Goal: Task Accomplishment & Management: Complete application form

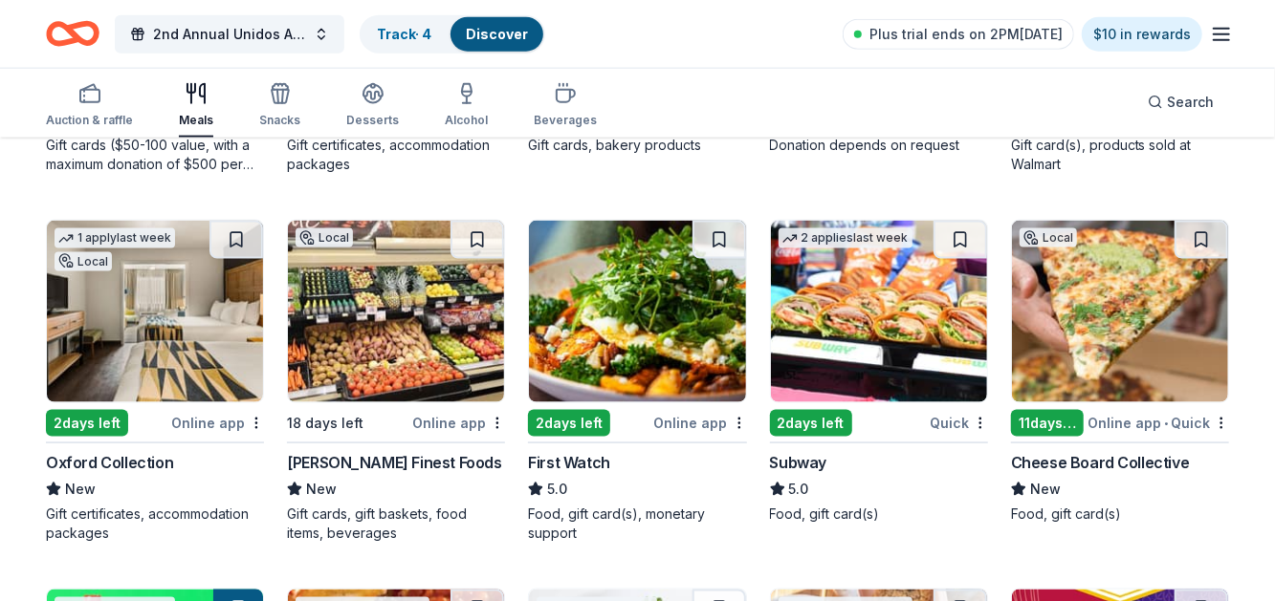
scroll to position [1240, 0]
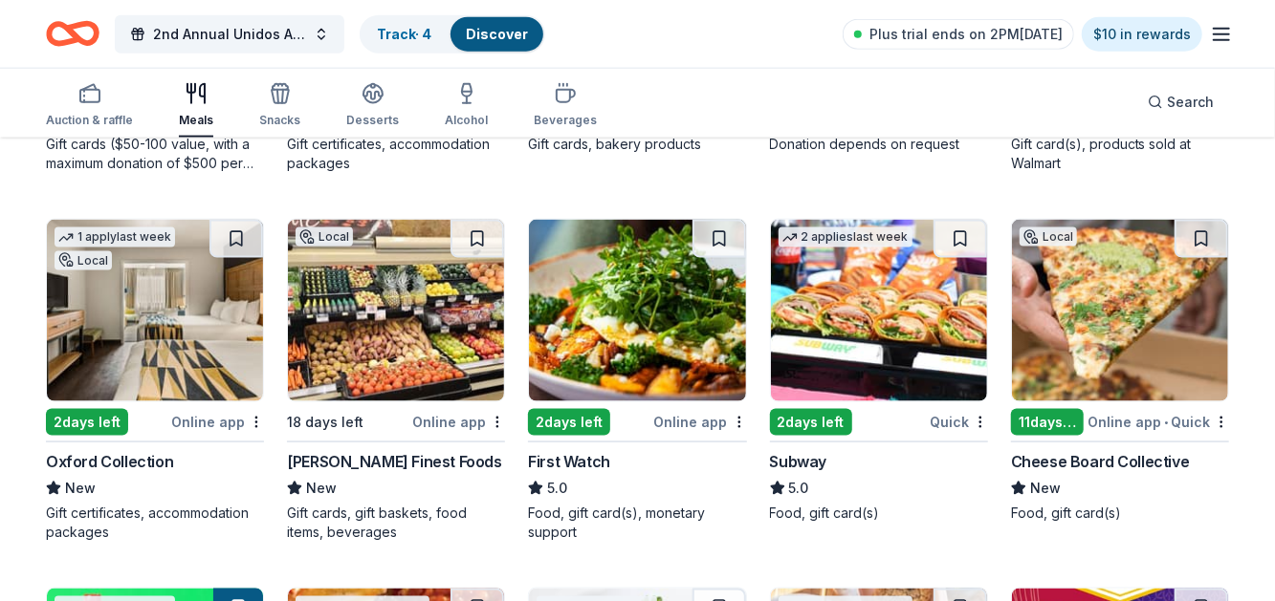
click at [810, 426] on div "2 days left" at bounding box center [811, 422] width 82 height 27
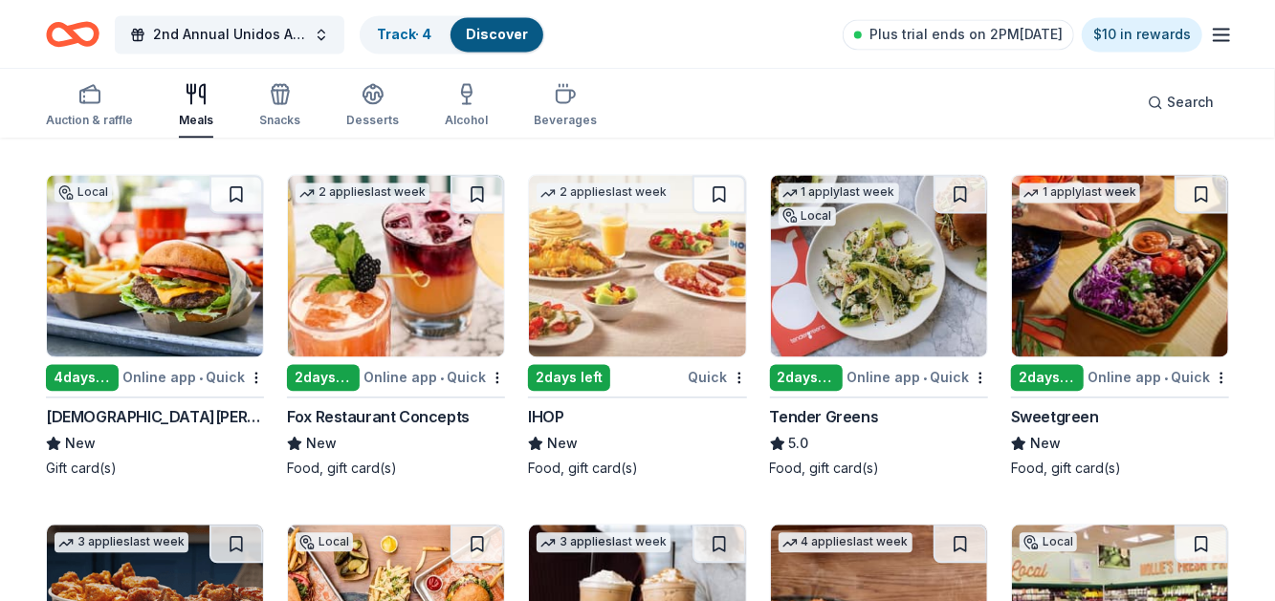
scroll to position [2004, 0]
click at [582, 459] on div "Food, gift card(s)" at bounding box center [637, 468] width 218 height 19
click at [278, 108] on div "Snacks" at bounding box center [279, 105] width 41 height 46
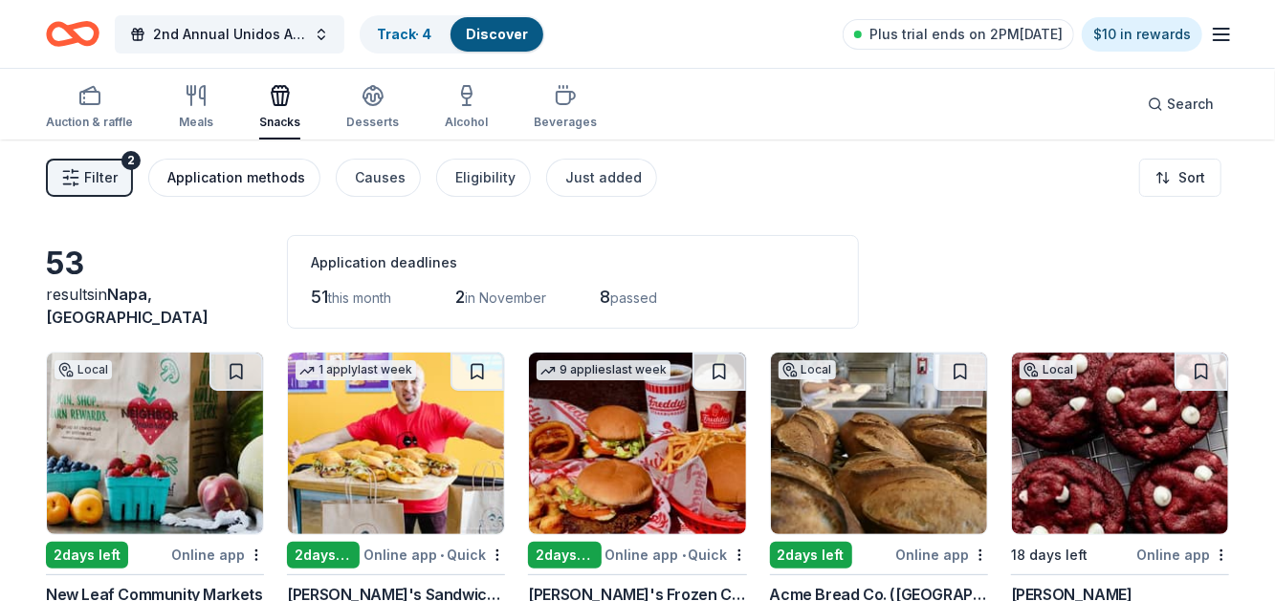
click at [228, 182] on div "Application methods" at bounding box center [236, 177] width 138 height 23
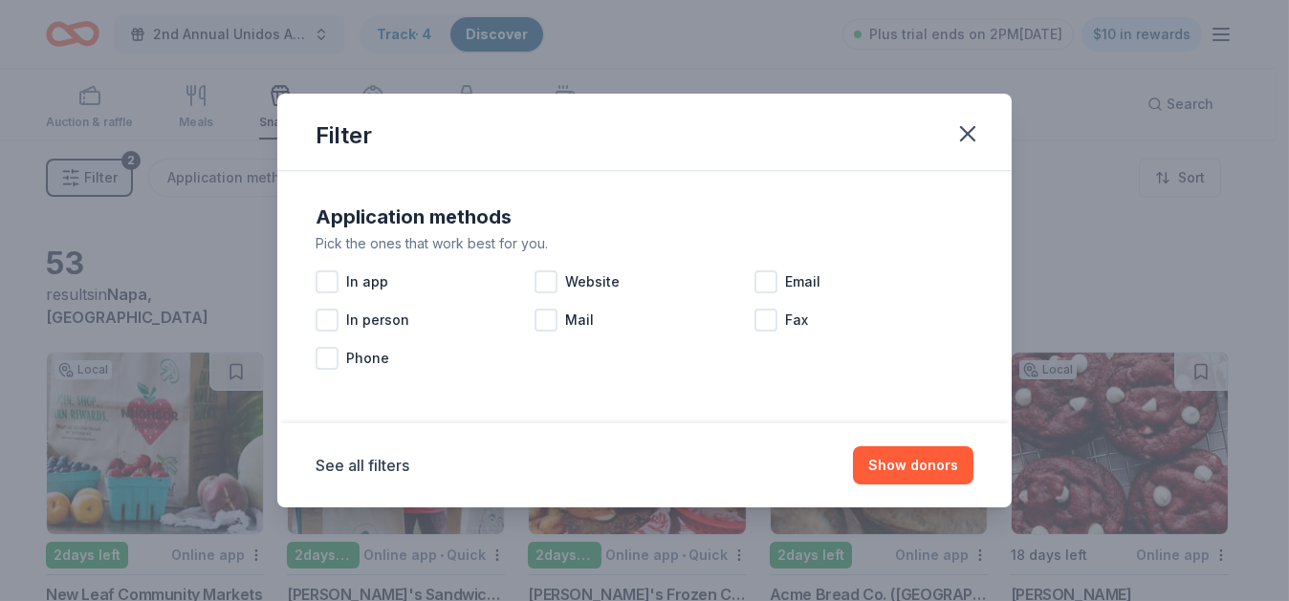
click at [314, 281] on div "Application methods Pick the ones that work best for you. In app Website Email …" at bounding box center [644, 289] width 673 height 191
click at [330, 285] on div at bounding box center [327, 282] width 23 height 23
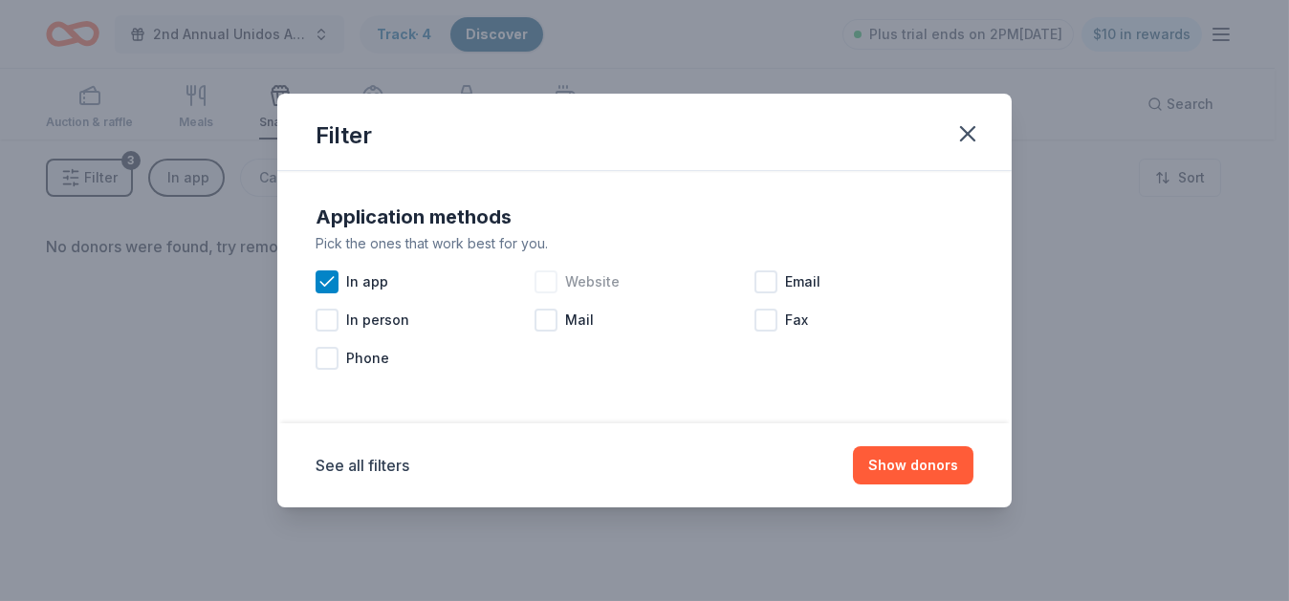
click at [553, 285] on div at bounding box center [546, 282] width 23 height 23
click at [544, 288] on icon at bounding box center [545, 282] width 19 height 19
click at [895, 467] on button "Show donors" at bounding box center [913, 466] width 120 height 38
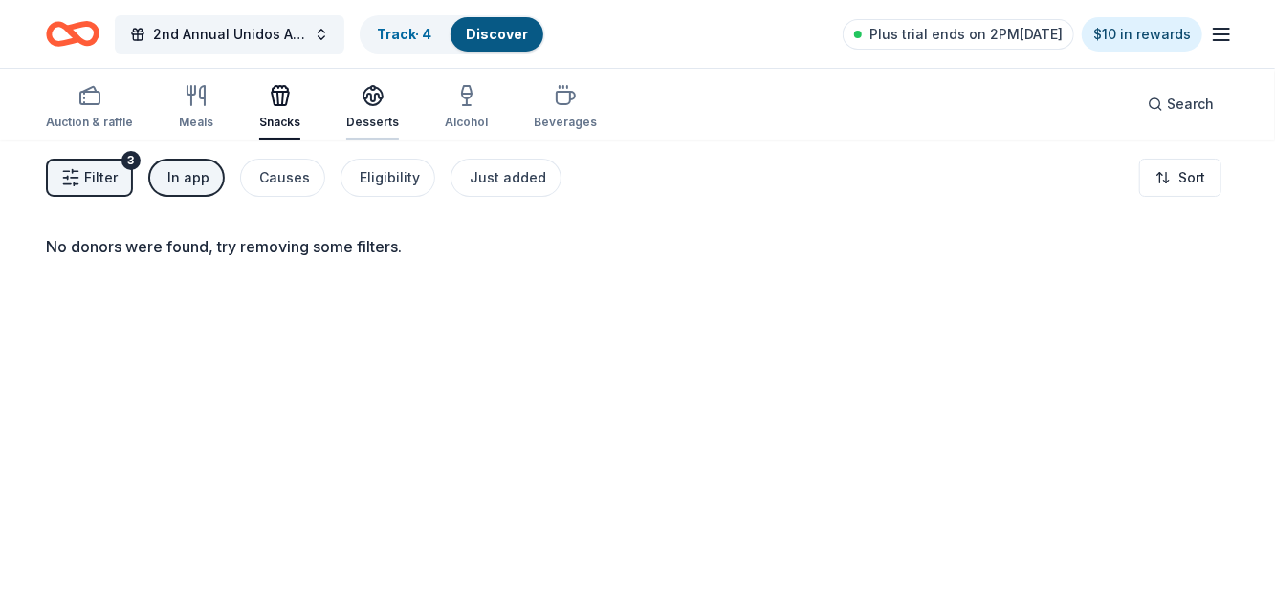
click at [356, 113] on div "Desserts" at bounding box center [372, 107] width 53 height 46
click at [461, 110] on div "Alcohol" at bounding box center [466, 107] width 43 height 46
click at [557, 103] on icon "button" at bounding box center [566, 98] width 18 height 12
click at [191, 103] on icon "button" at bounding box center [196, 95] width 23 height 23
click at [70, 98] on div "button" at bounding box center [89, 95] width 87 height 23
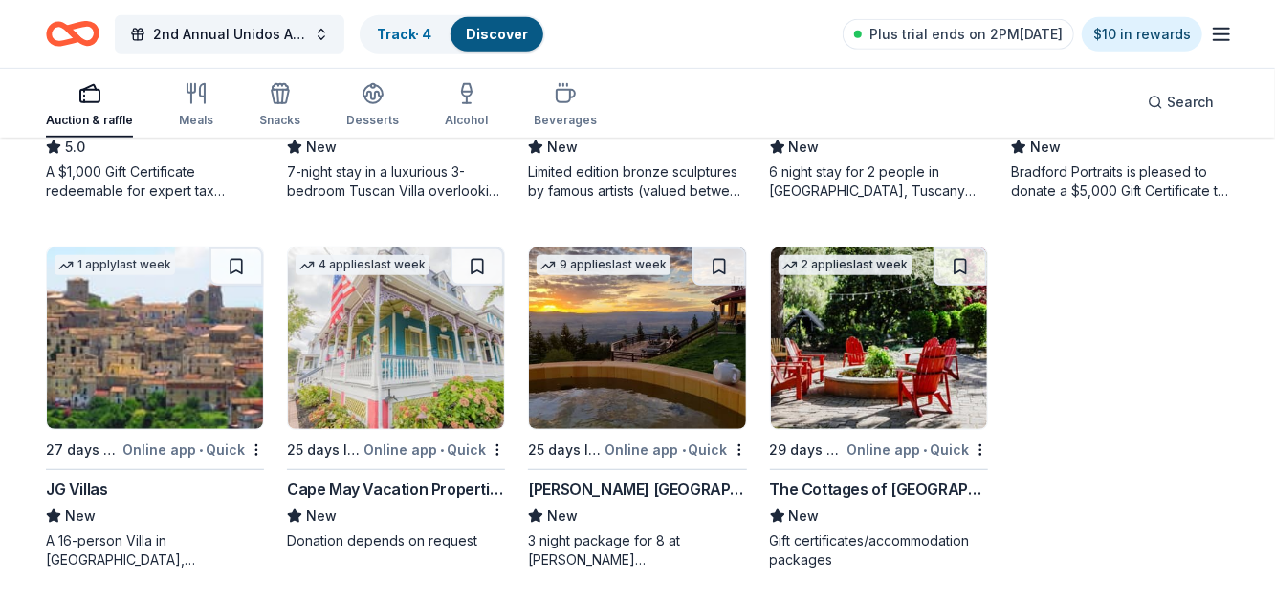
scroll to position [478, 0]
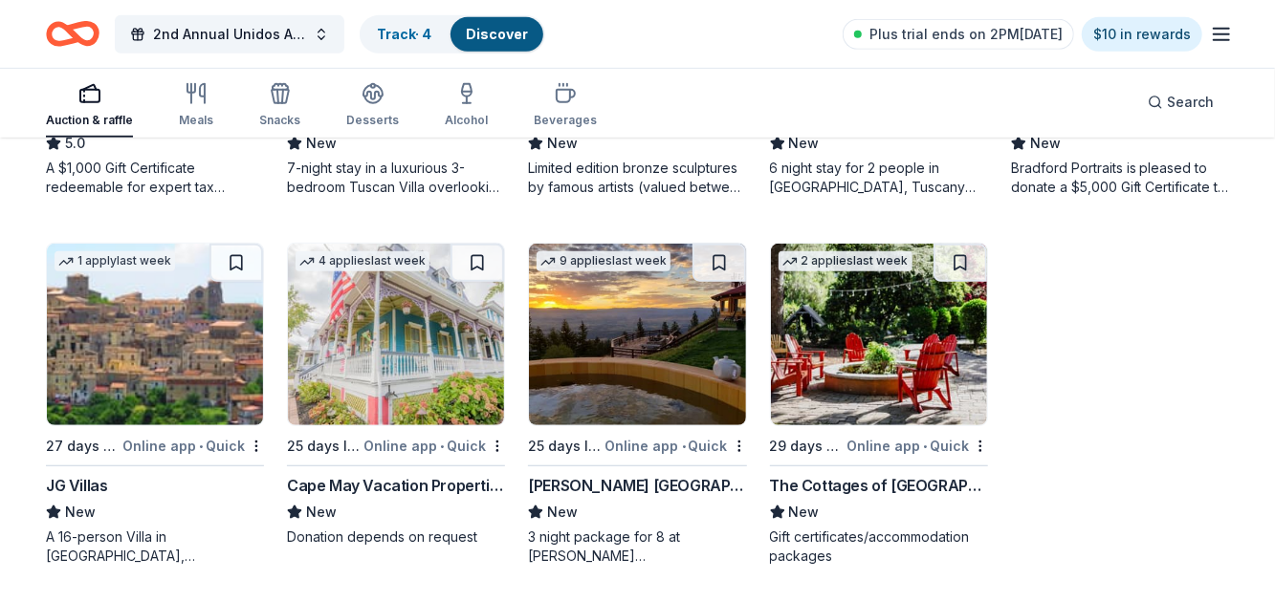
click at [884, 482] on div "The Cottages of Napa Valley" at bounding box center [879, 485] width 218 height 23
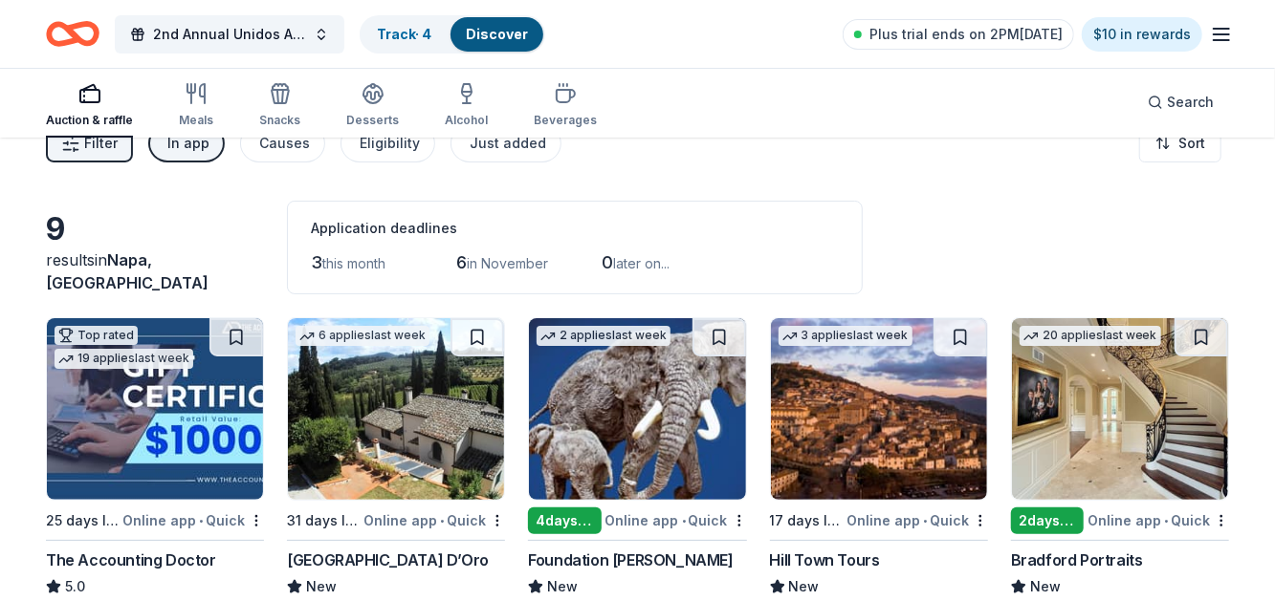
scroll to position [0, 0]
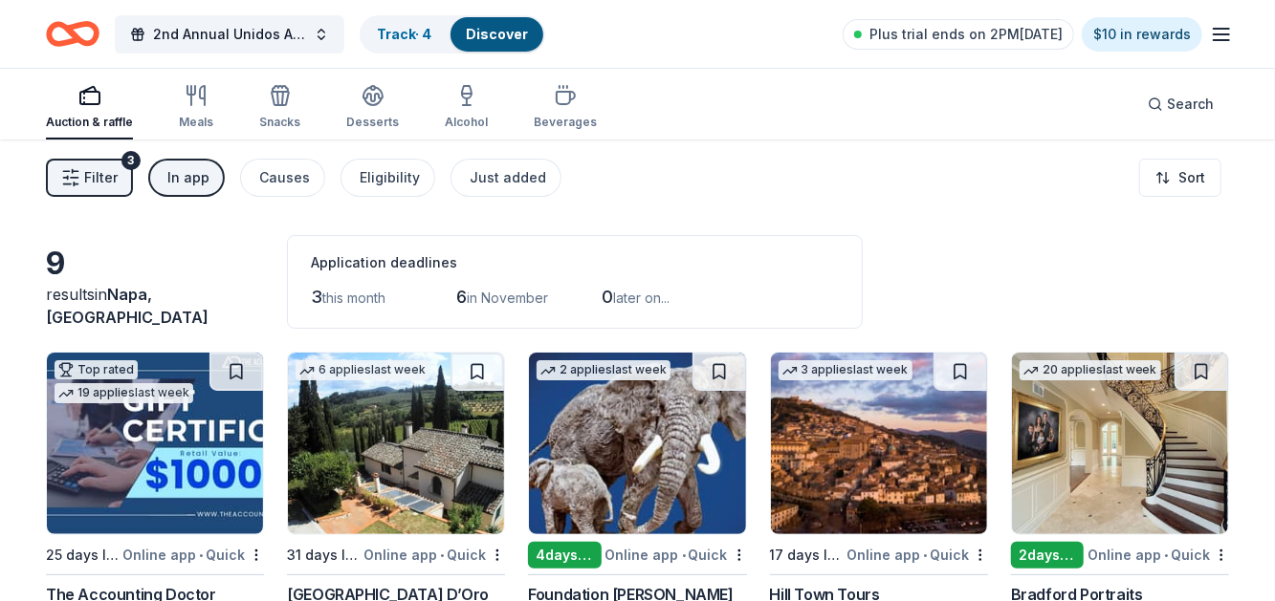
click at [185, 175] on div "In app" at bounding box center [188, 177] width 42 height 23
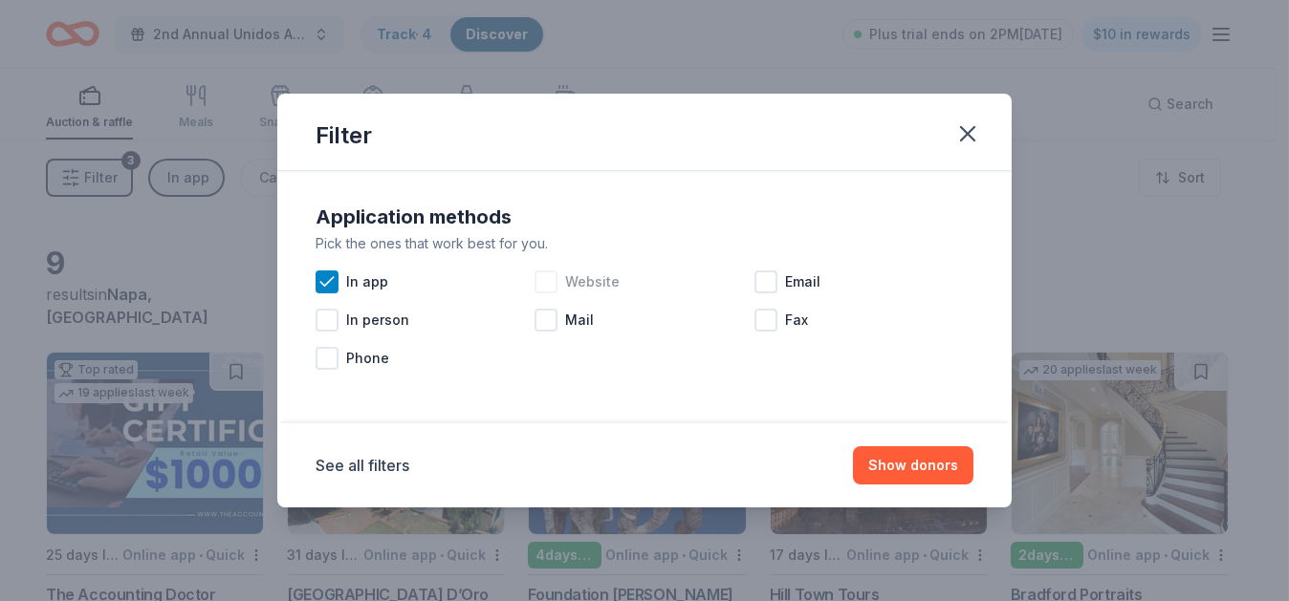
click at [547, 285] on div at bounding box center [546, 282] width 23 height 23
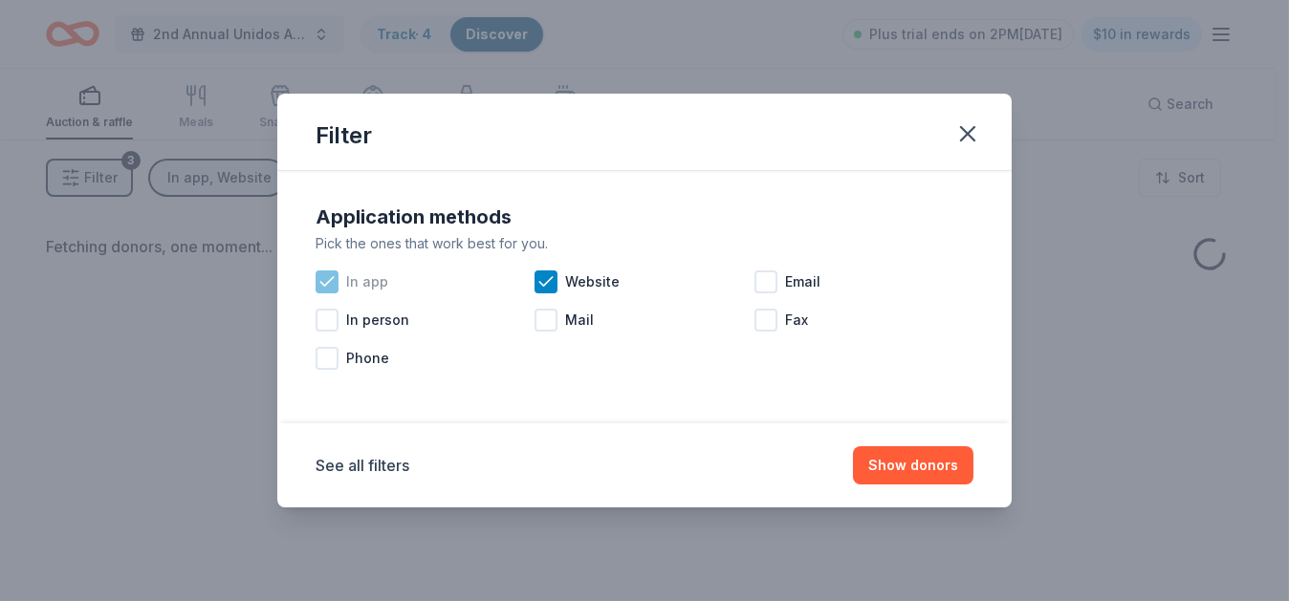
click at [317, 285] on icon at bounding box center [326, 282] width 19 height 19
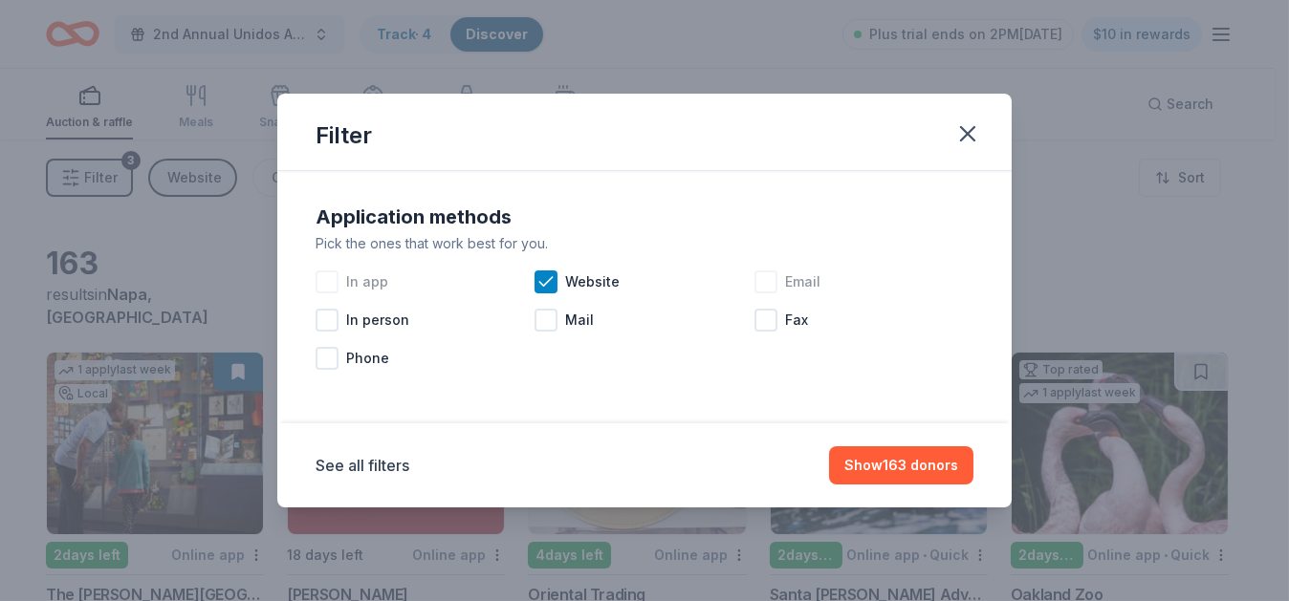
click at [780, 279] on div "Email" at bounding box center [863, 282] width 219 height 38
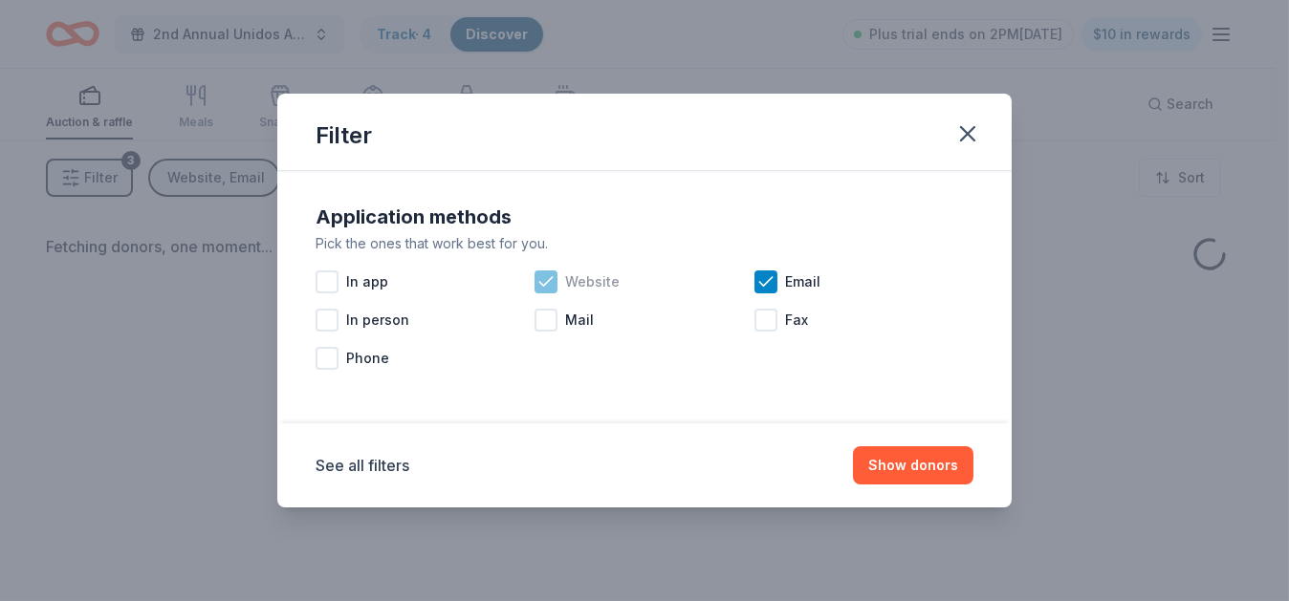
click at [530, 288] on div "In app" at bounding box center [425, 282] width 219 height 38
click at [549, 288] on icon at bounding box center [545, 282] width 19 height 19
click at [328, 283] on icon at bounding box center [326, 281] width 12 height 9
click at [929, 478] on button "Show donors" at bounding box center [913, 466] width 120 height 38
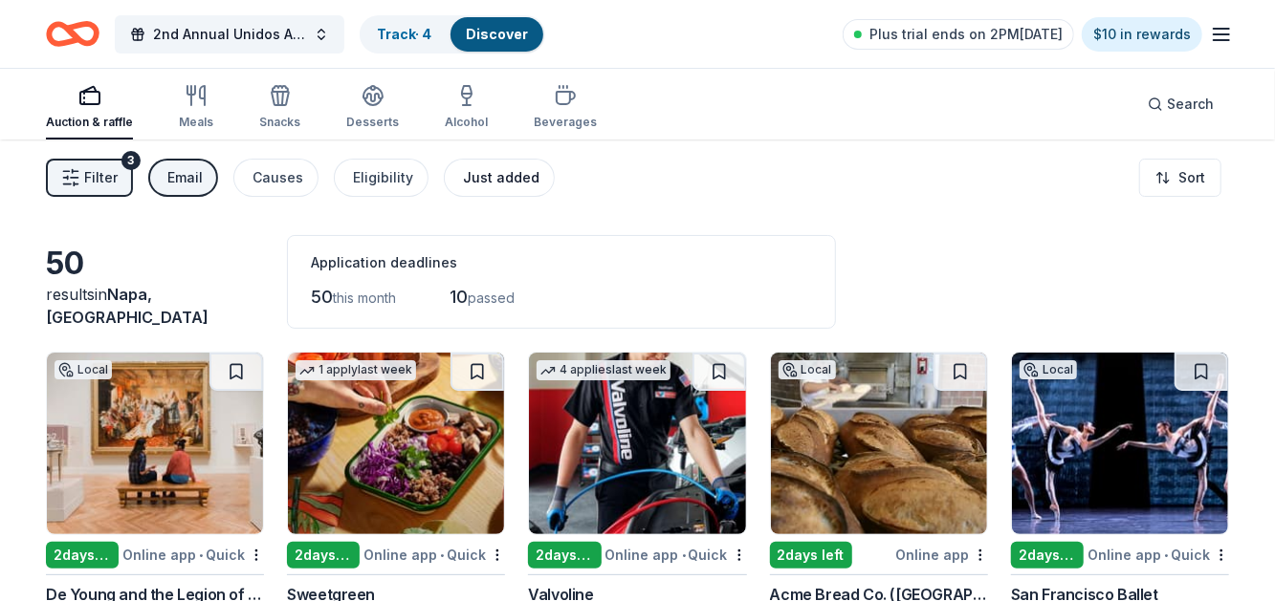
click at [474, 175] on div "Just added" at bounding box center [501, 177] width 76 height 23
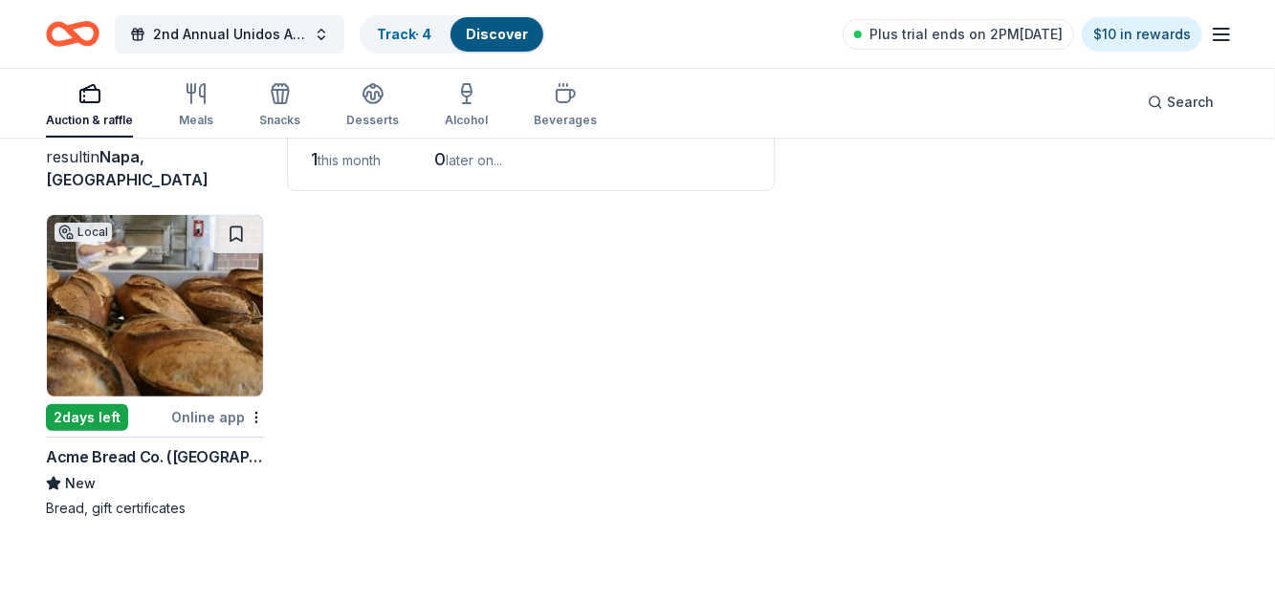
scroll to position [139, 0]
click at [218, 334] on img at bounding box center [155, 305] width 216 height 182
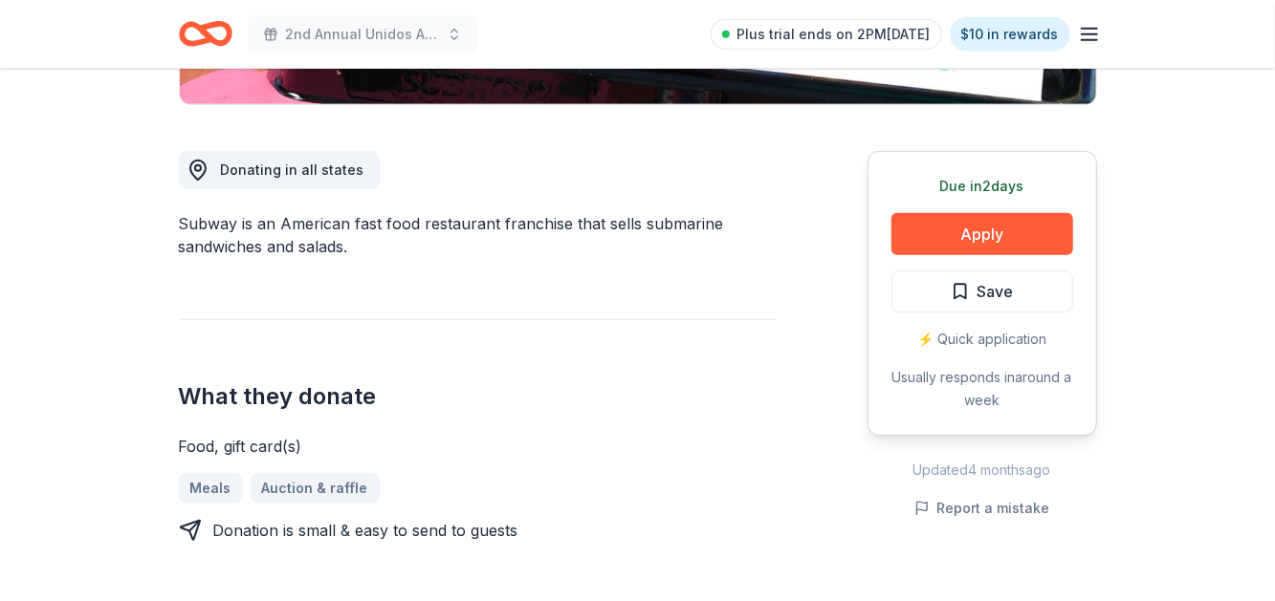
scroll to position [476, 0]
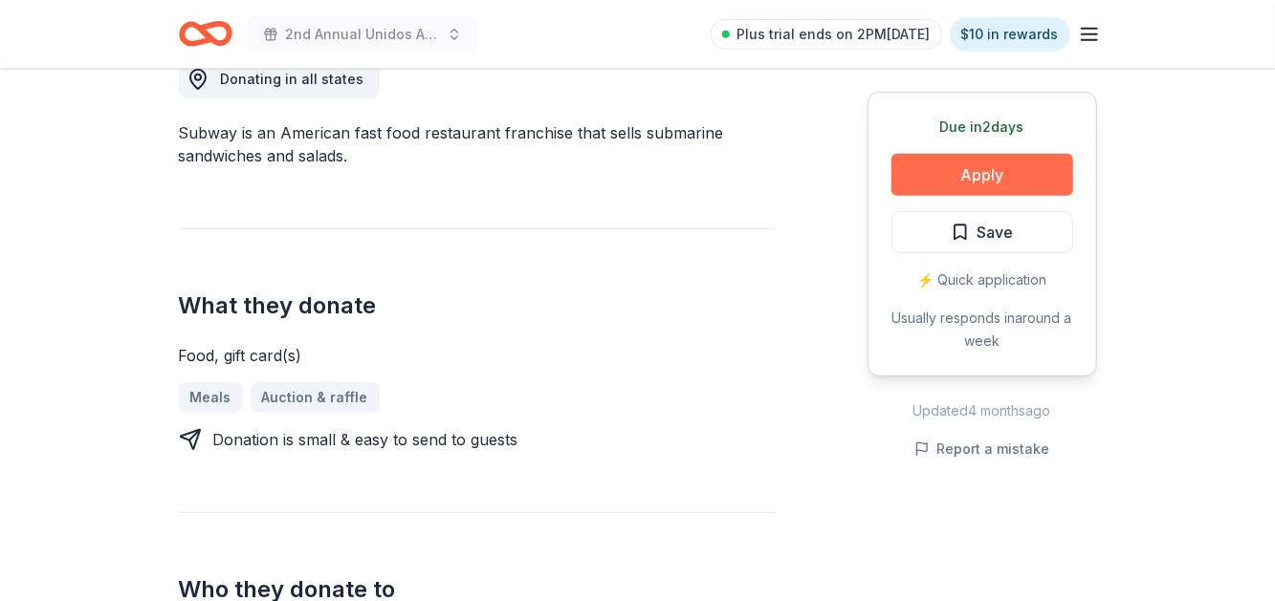
click at [985, 168] on button "Apply" at bounding box center [982, 175] width 182 height 42
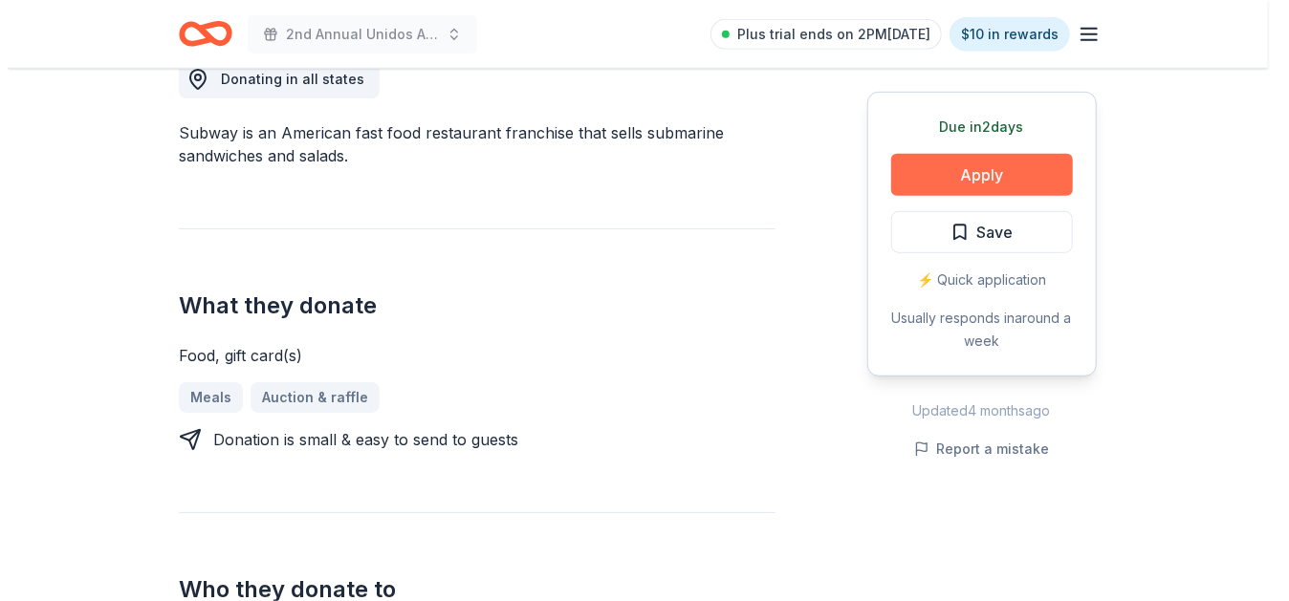
scroll to position [569, 0]
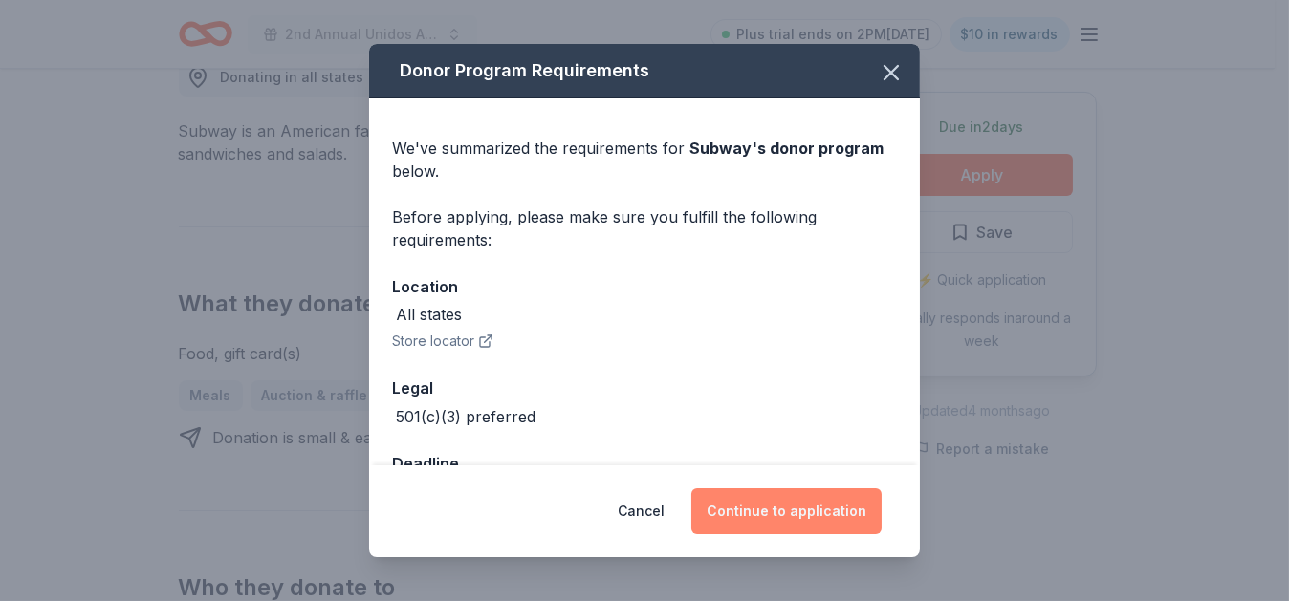
click at [798, 510] on button "Continue to application" at bounding box center [786, 512] width 190 height 46
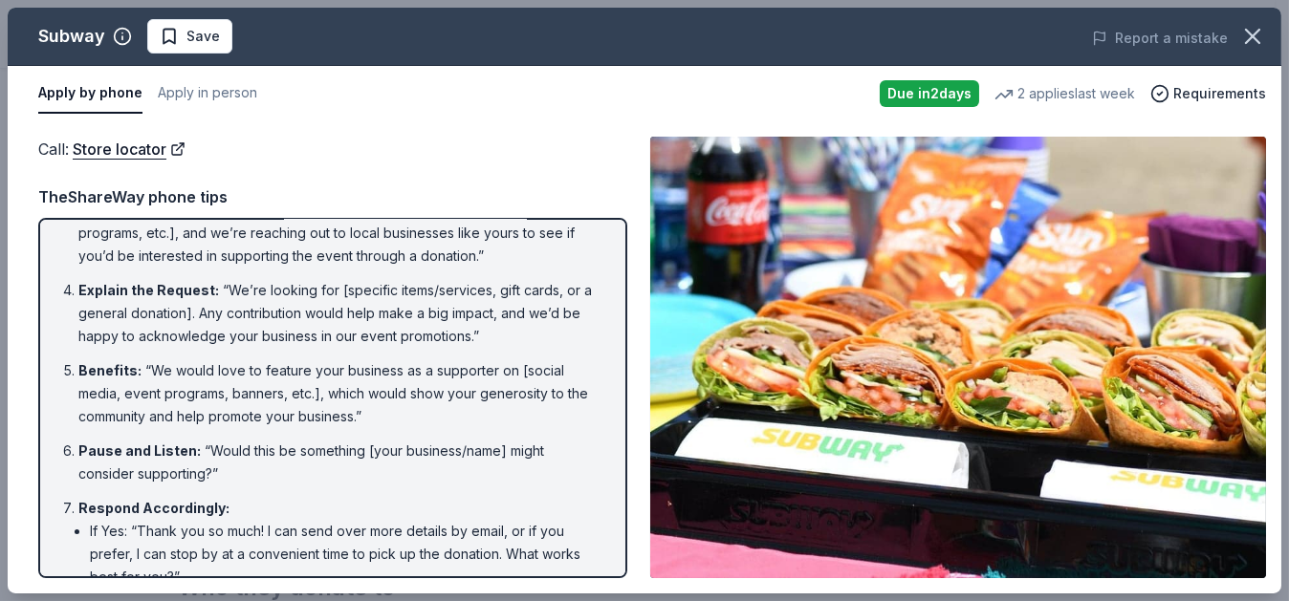
scroll to position [198, 0]
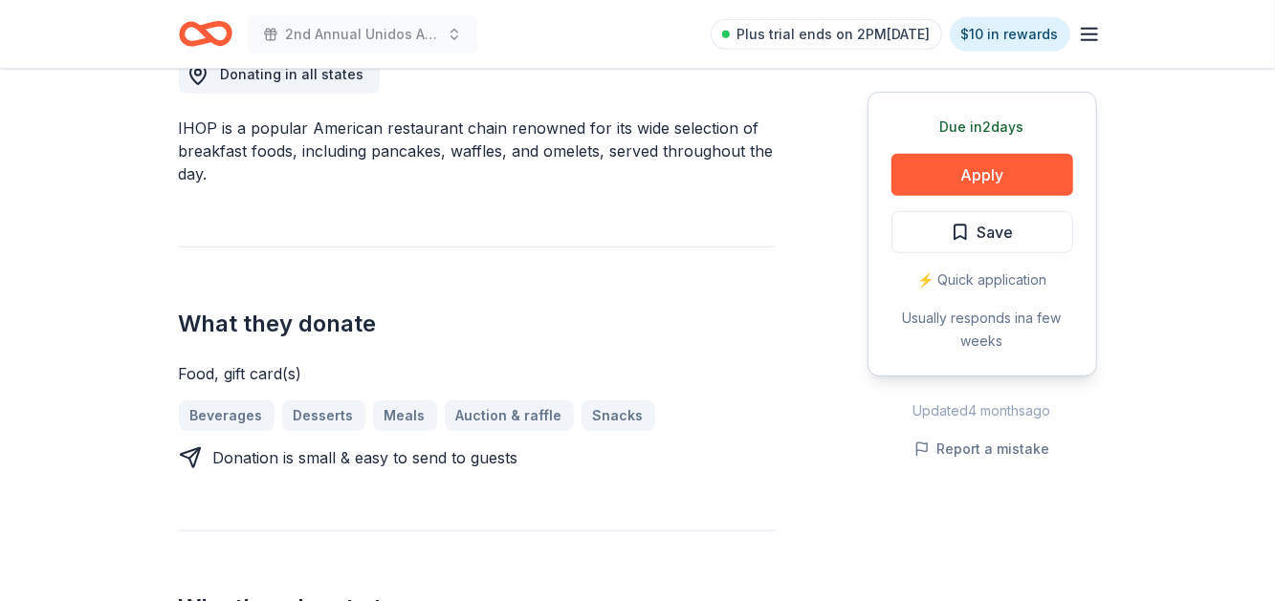
scroll to position [574, 0]
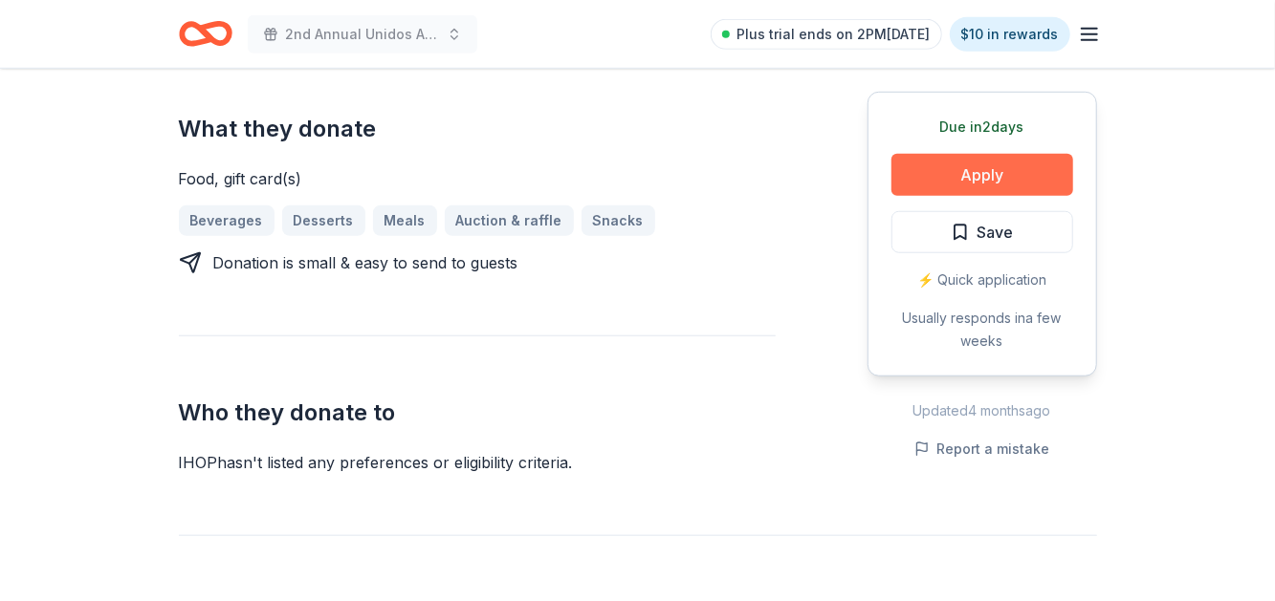
click at [945, 171] on button "Apply" at bounding box center [982, 175] width 182 height 42
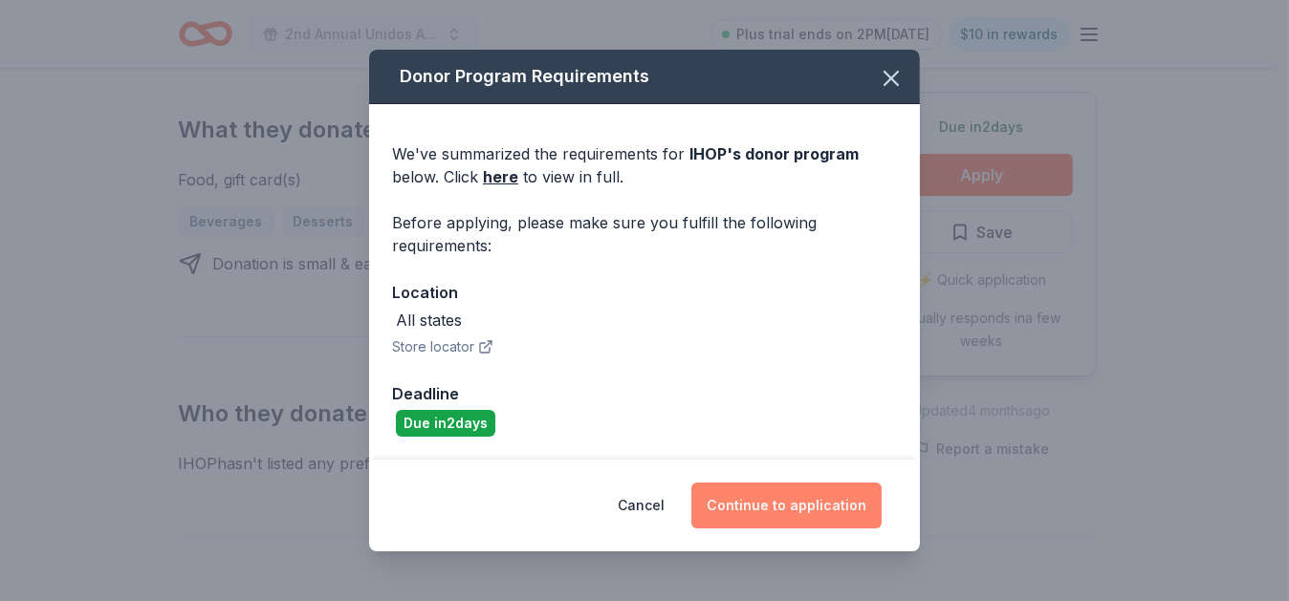
click at [807, 500] on button "Continue to application" at bounding box center [786, 506] width 190 height 46
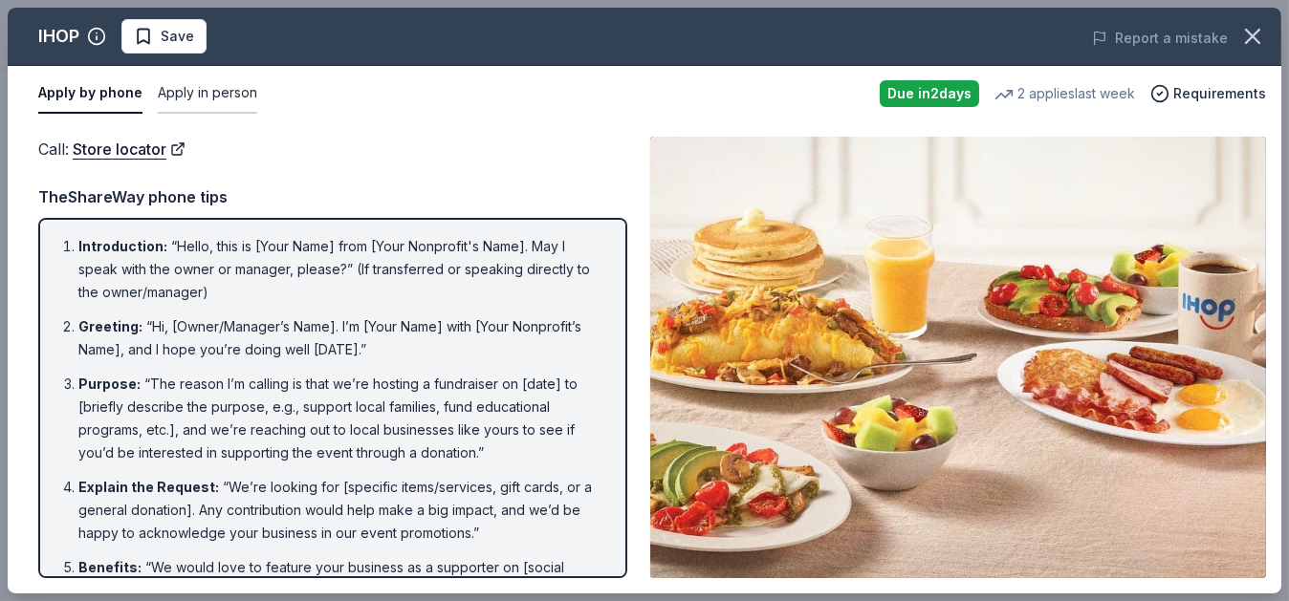
click at [193, 103] on button "Apply in person" at bounding box center [207, 94] width 99 height 40
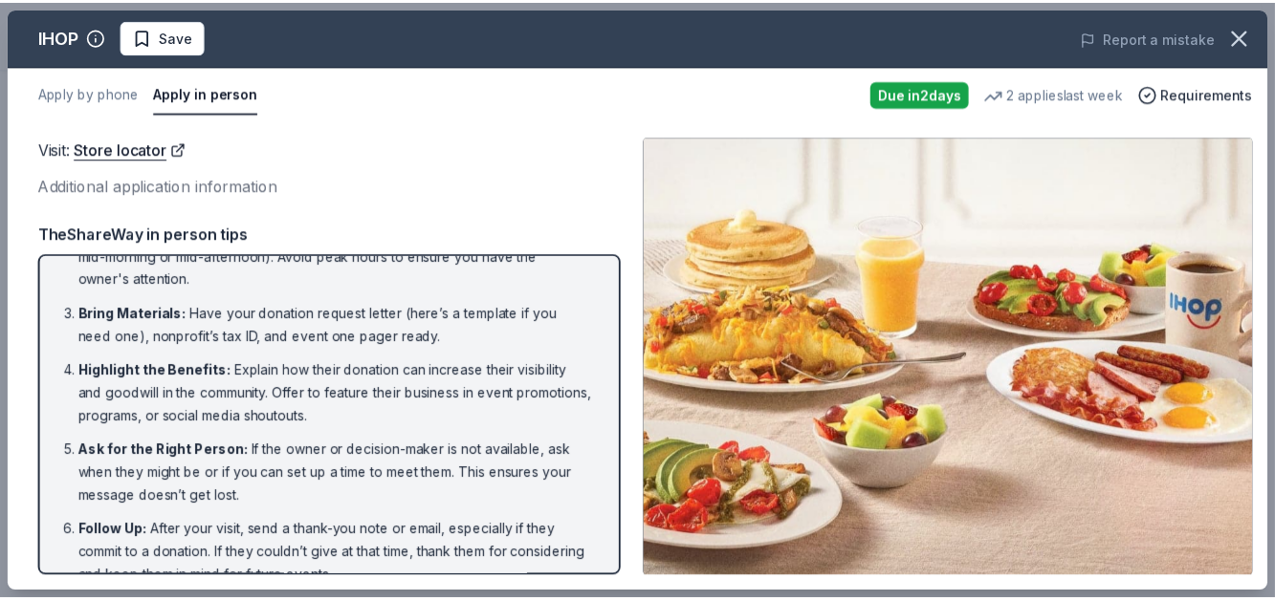
scroll to position [132, 0]
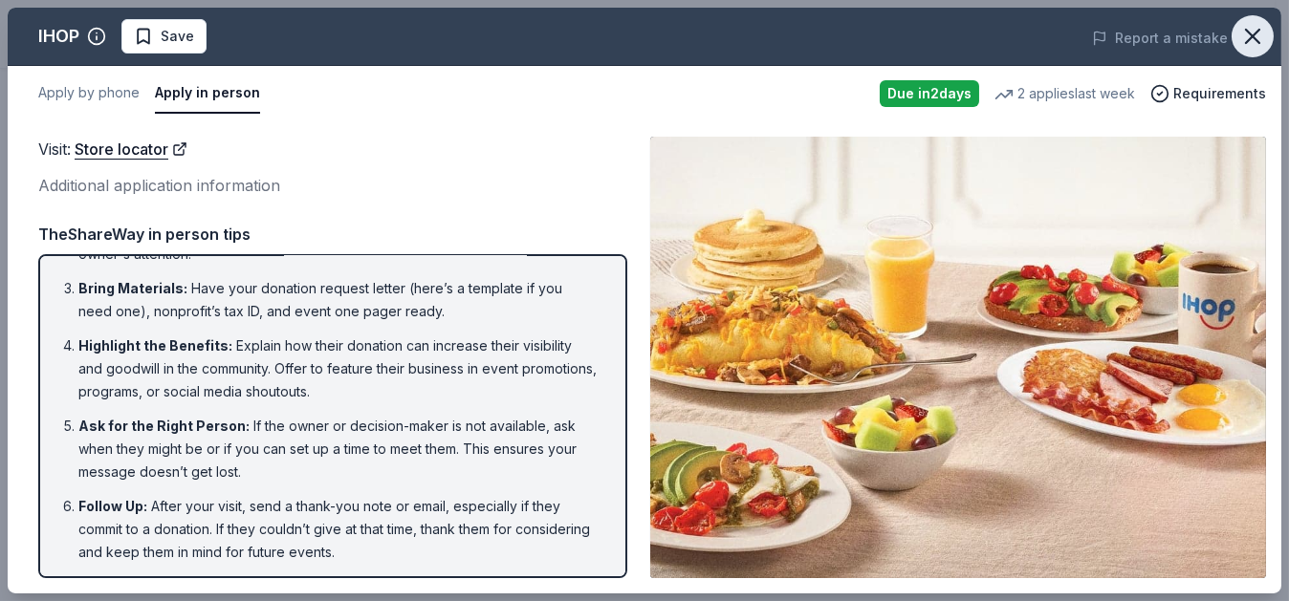
click at [1256, 42] on icon "button" at bounding box center [1252, 36] width 27 height 27
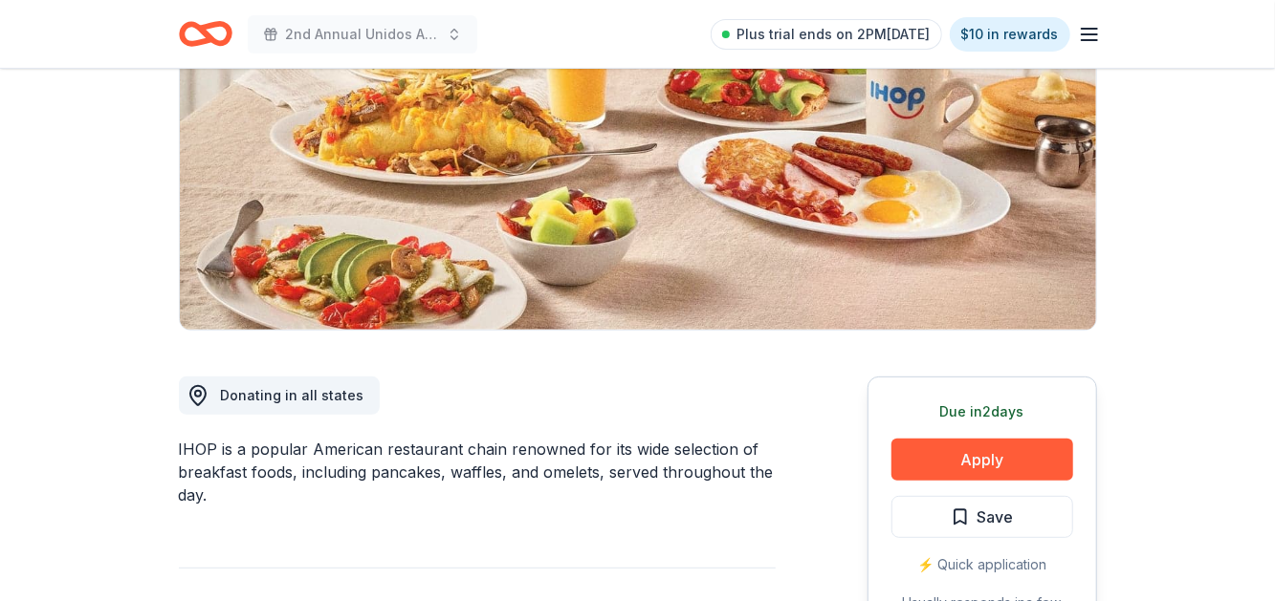
scroll to position [174, 0]
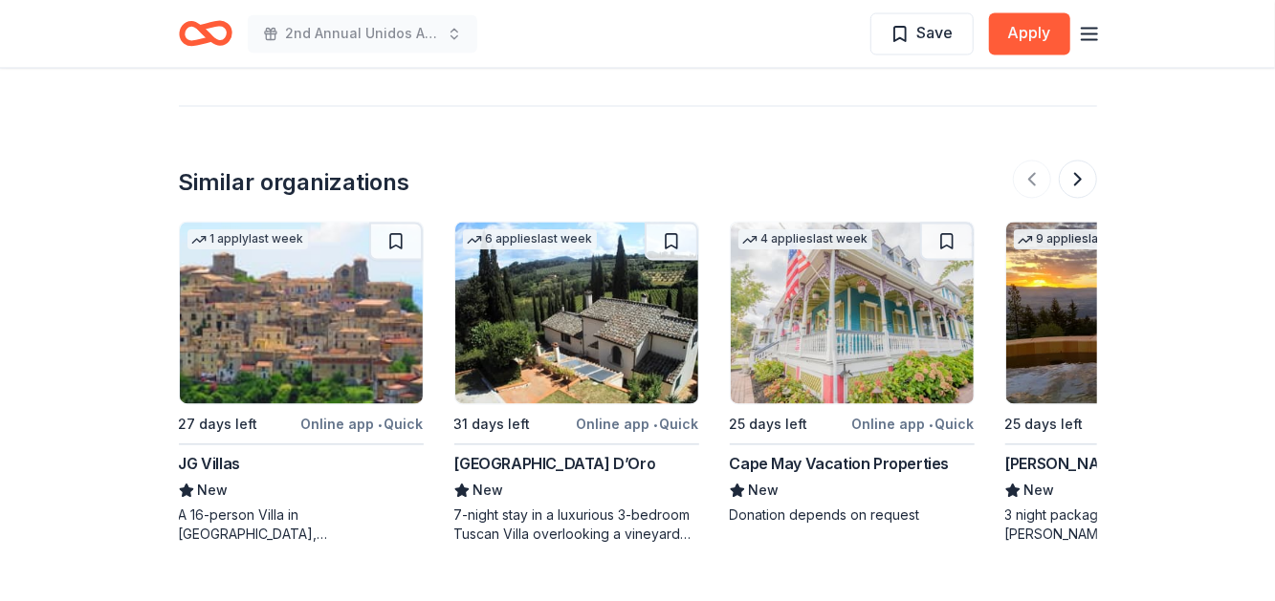
scroll to position [1911, 0]
click at [1069, 178] on button at bounding box center [1078, 179] width 38 height 38
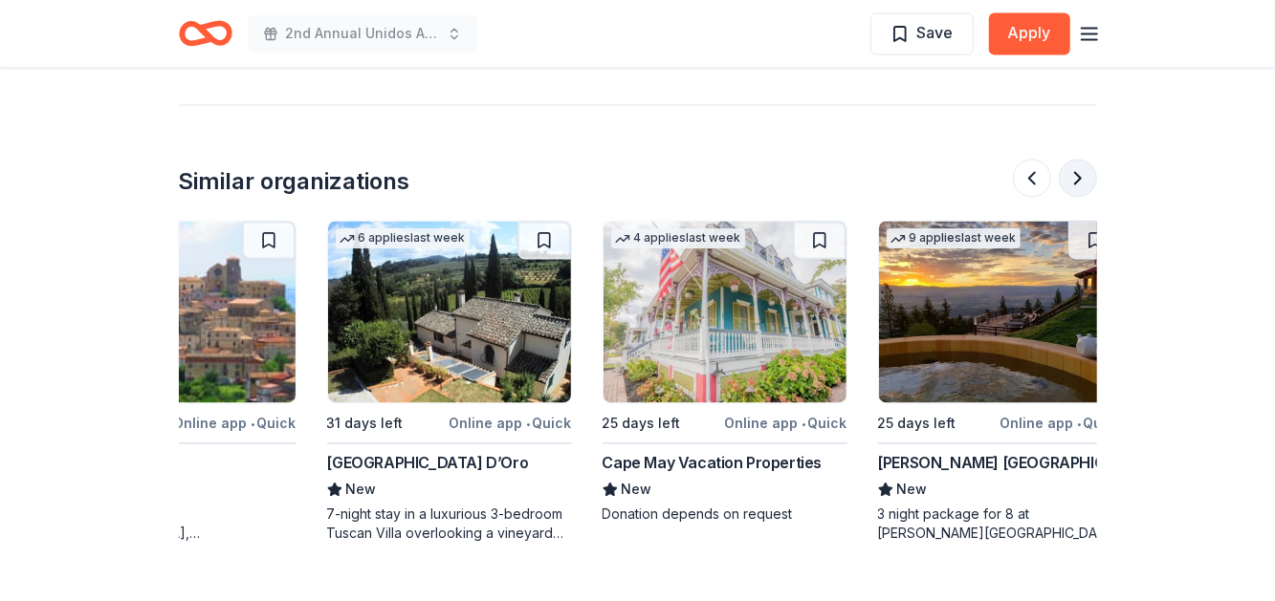
scroll to position [0, 153]
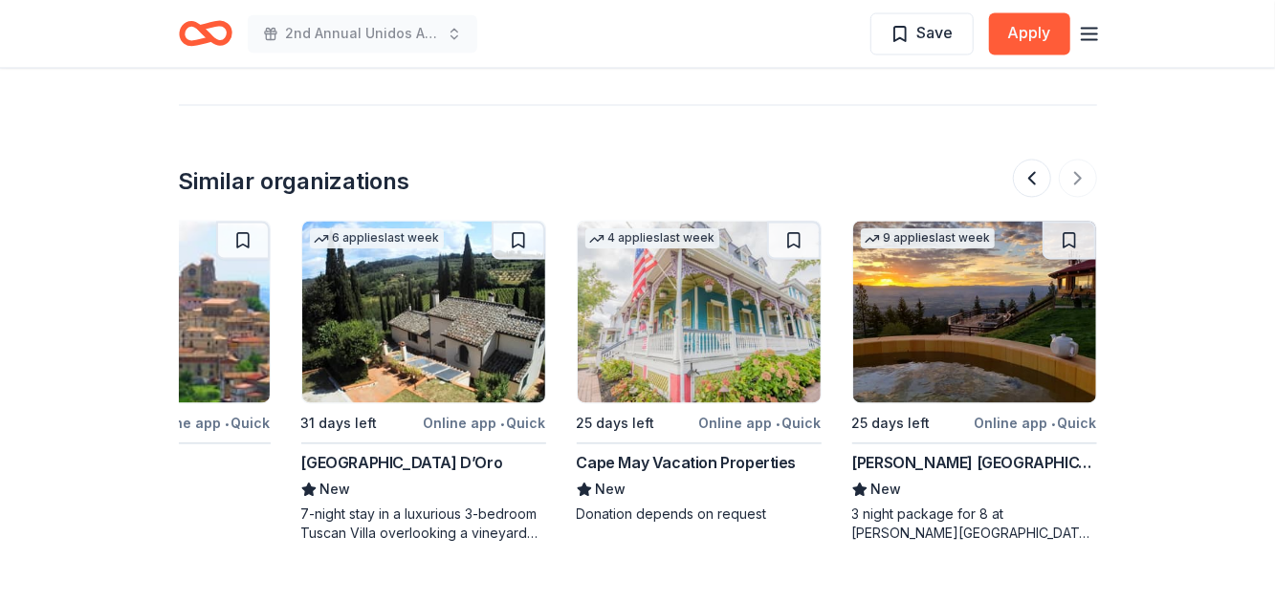
click at [706, 466] on div "Cape May Vacation Properties" at bounding box center [687, 463] width 220 height 23
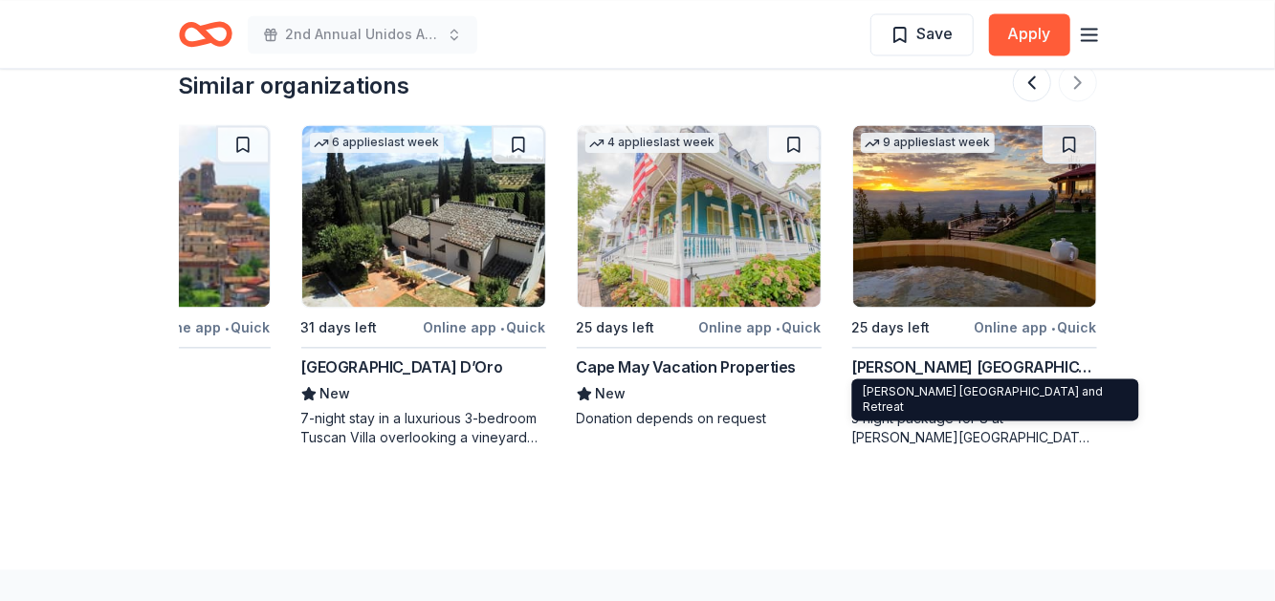
scroll to position [2008, 0]
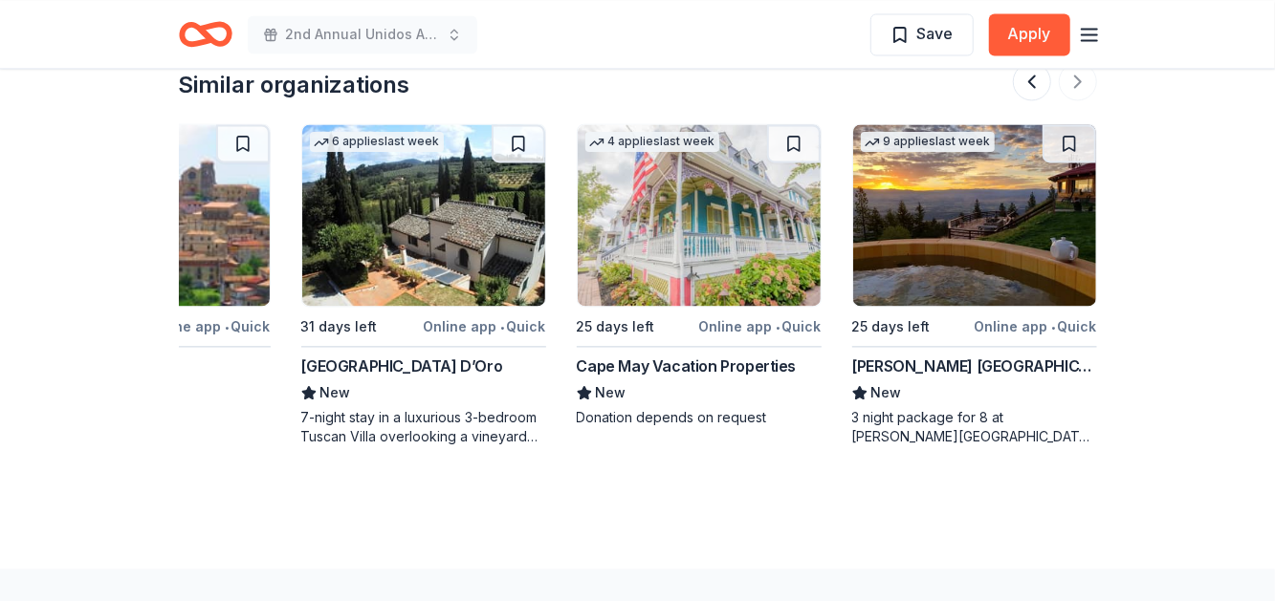
click at [964, 355] on div "Downing Mountain Lodge and Retreat" at bounding box center [974, 366] width 245 height 23
click at [1030, 85] on button at bounding box center [1032, 81] width 38 height 38
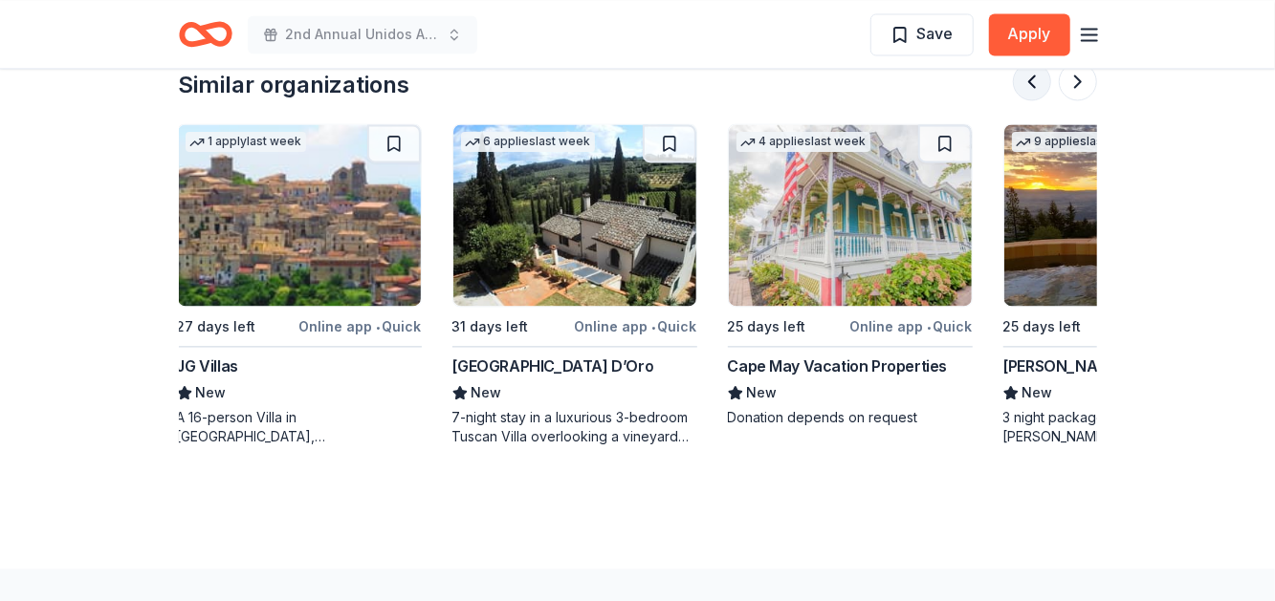
scroll to position [0, 0]
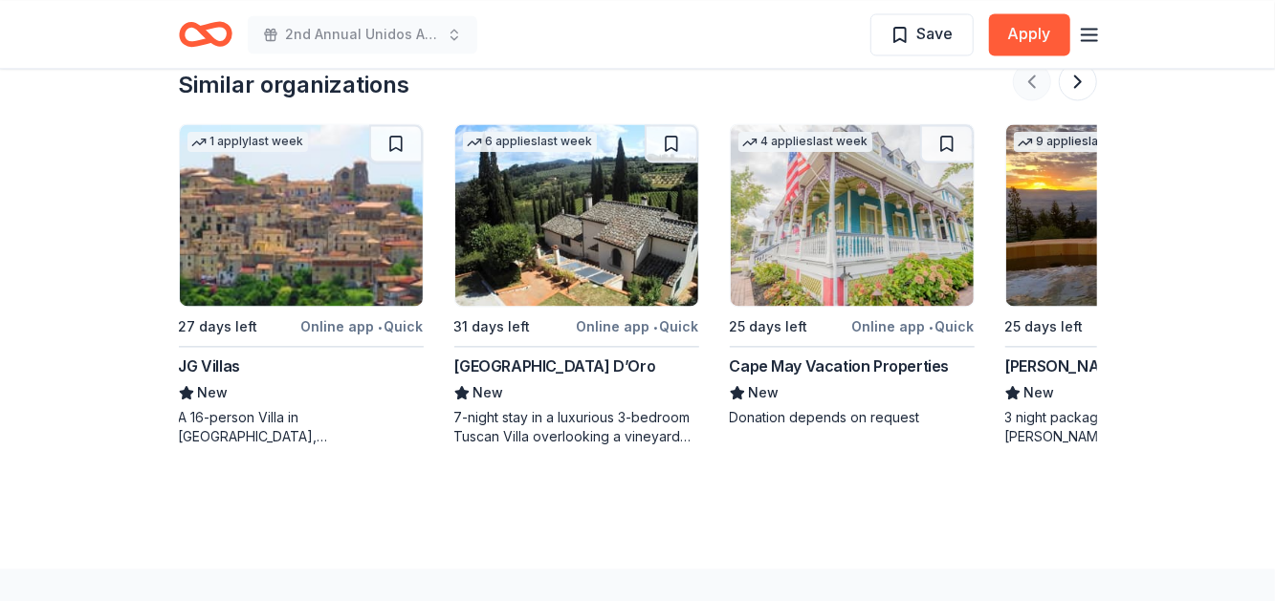
click at [1030, 85] on div at bounding box center [1055, 81] width 84 height 38
click at [1034, 80] on div at bounding box center [1055, 81] width 84 height 38
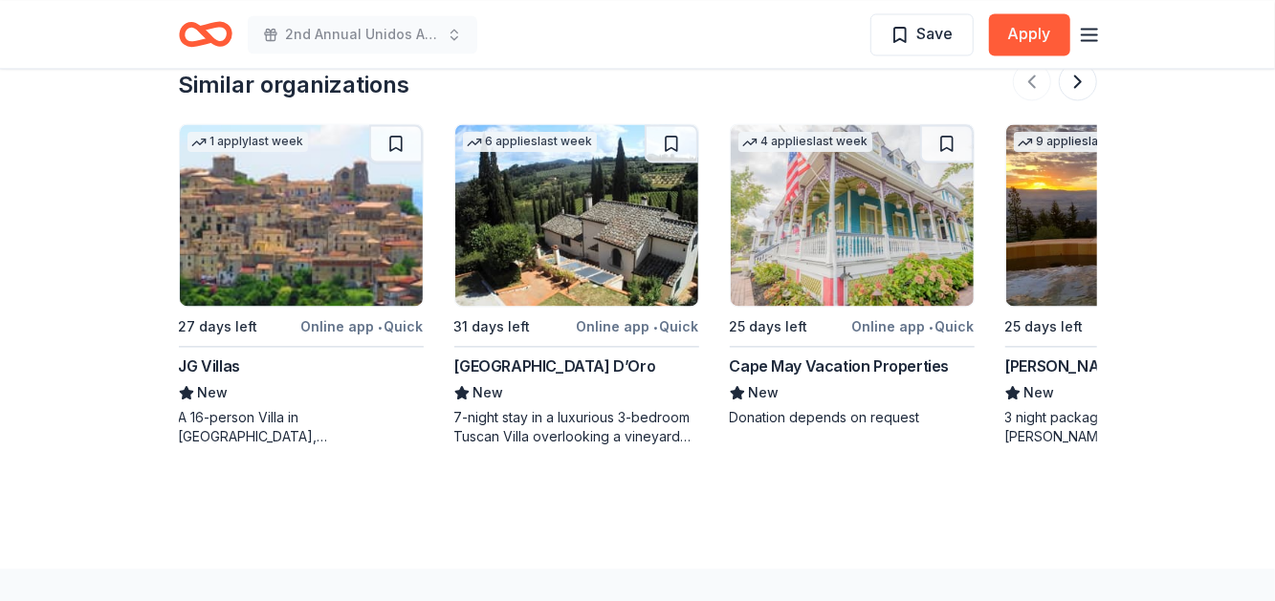
click at [1034, 80] on div at bounding box center [1055, 81] width 84 height 38
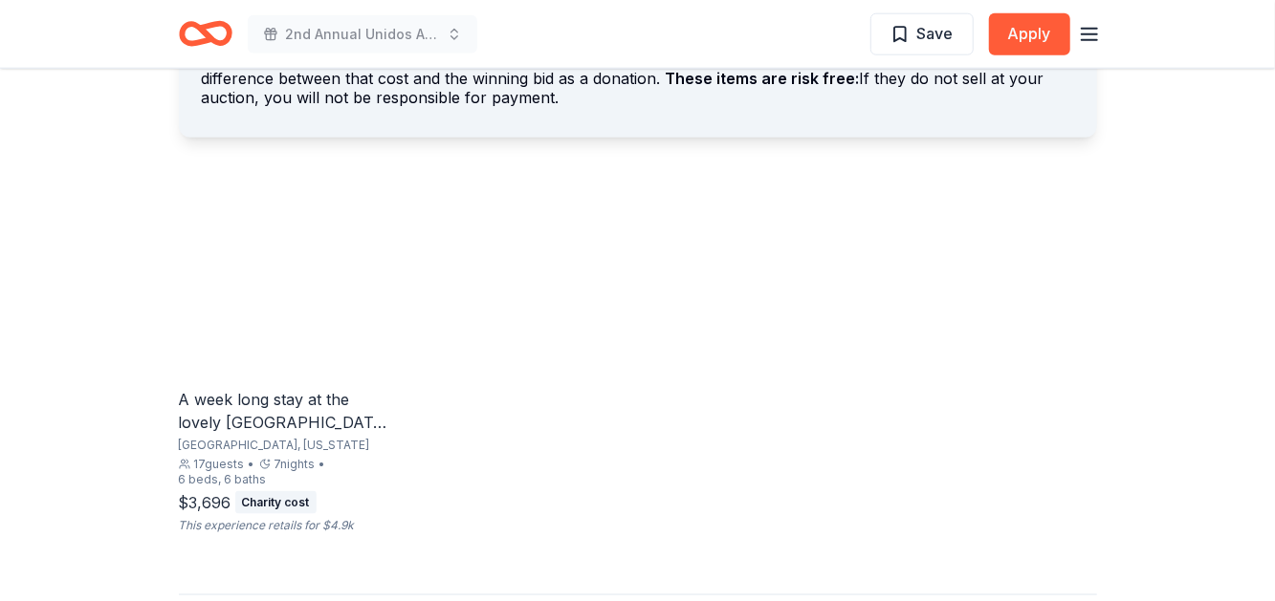
scroll to position [1199, 0]
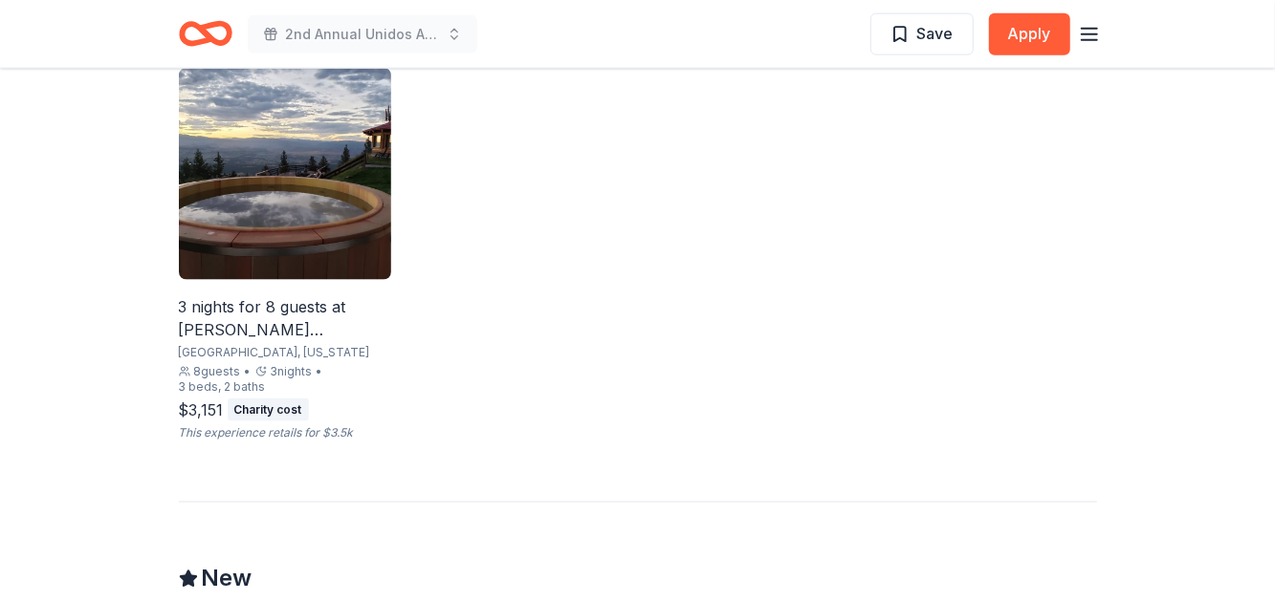
scroll to position [1338, 0]
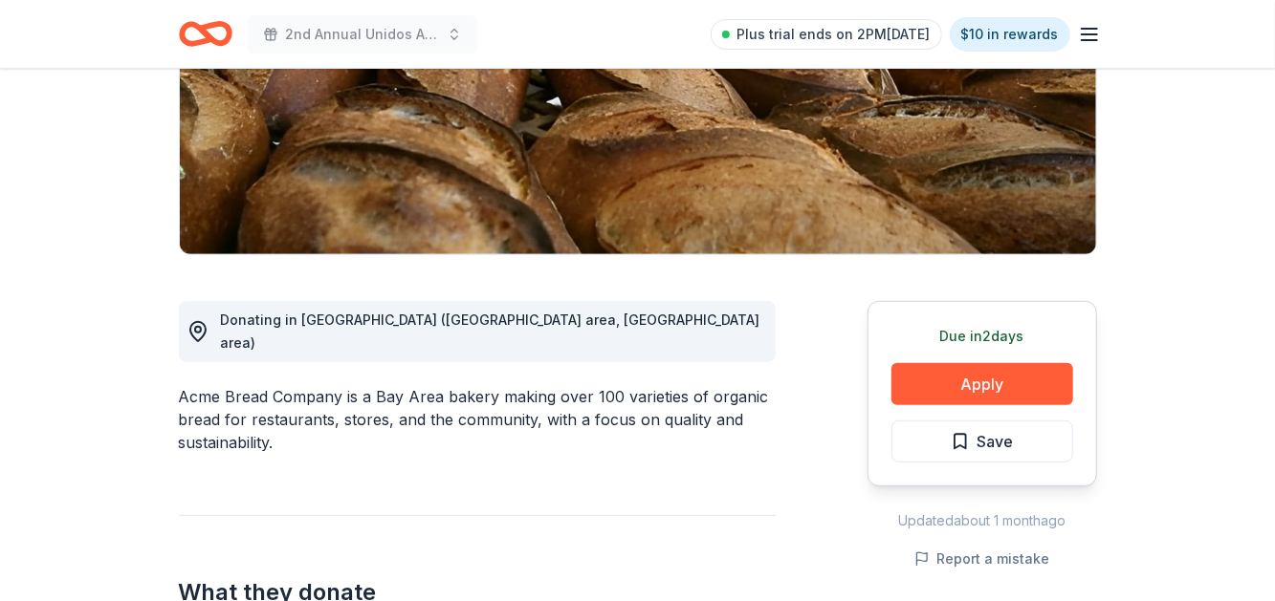
scroll to position [382, 0]
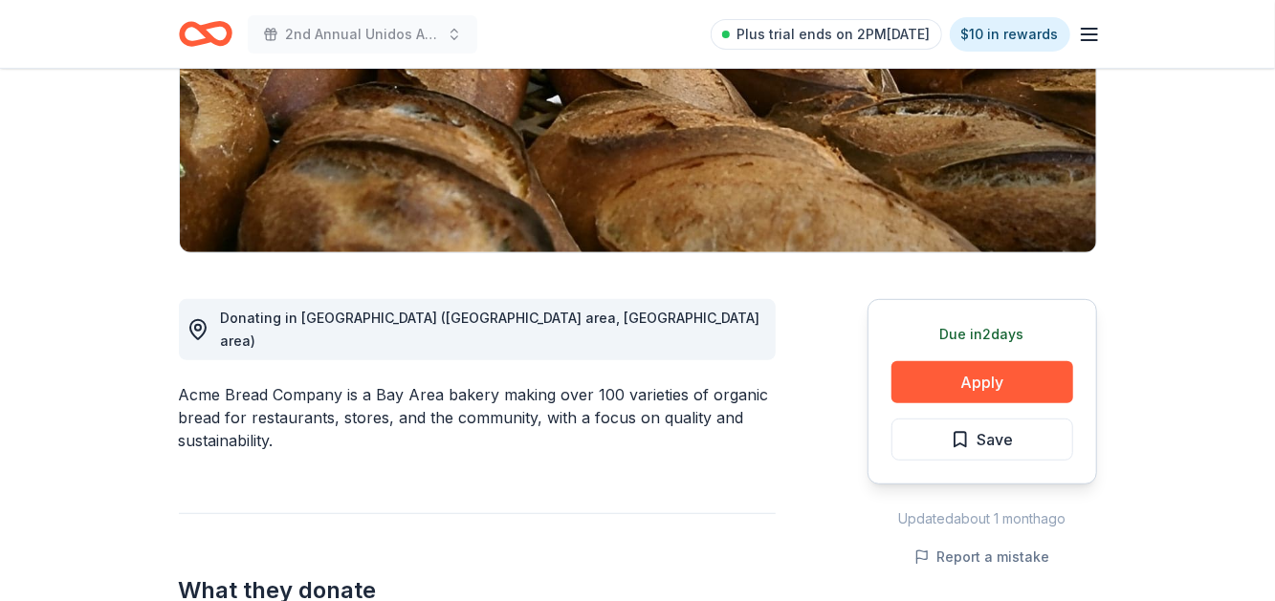
click at [429, 383] on div "Acme Bread Company is a Bay Area bakery making over 100 varieties of organic br…" at bounding box center [477, 417] width 597 height 69
drag, startPoint x: 173, startPoint y: 317, endPoint x: 374, endPoint y: 321, distance: 200.8
click at [454, 383] on div "Acme Bread Company is a Bay Area bakery making over 100 varieties of organic br…" at bounding box center [477, 417] width 597 height 69
